Goal: Task Accomplishment & Management: Manage account settings

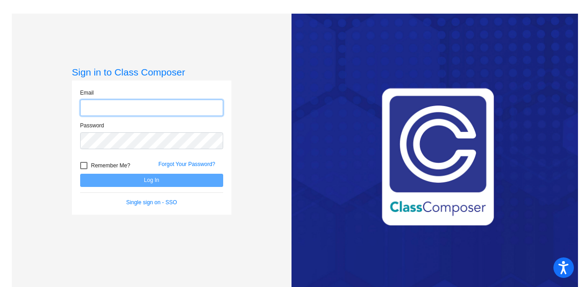
type input "[EMAIL_ADDRESS][DOMAIN_NAME]"
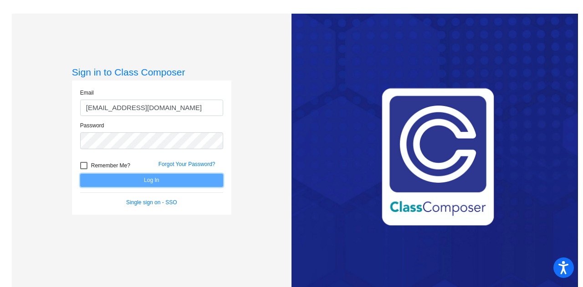
click at [151, 179] on button "Log In" at bounding box center [151, 180] width 143 height 13
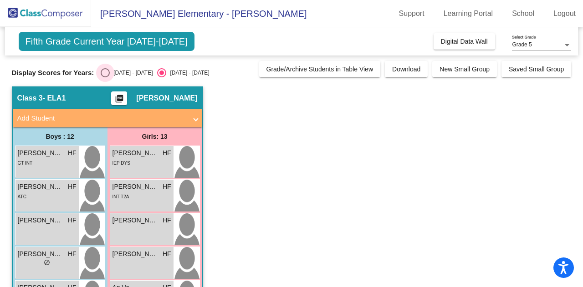
click at [104, 72] on div "Select an option" at bounding box center [105, 72] width 9 height 9
click at [105, 77] on input "[DATE] - [DATE]" at bounding box center [105, 77] width 0 height 0
radio input "true"
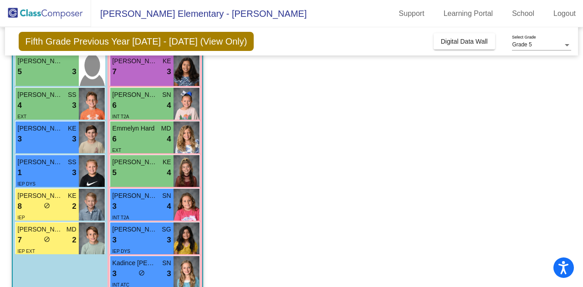
scroll to position [311, 0]
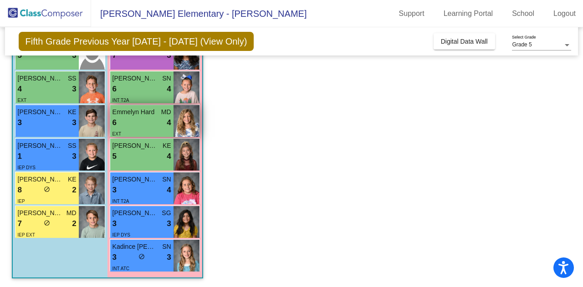
click at [148, 132] on div "EXT" at bounding box center [142, 134] width 59 height 10
